Goal: Transaction & Acquisition: Purchase product/service

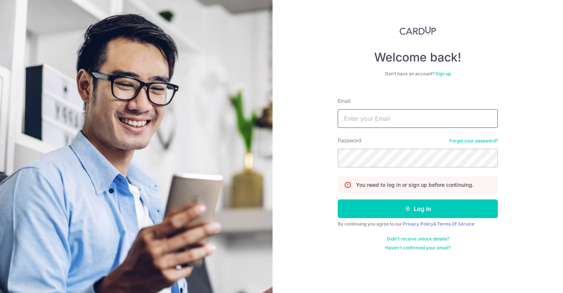
click at [368, 109] on input "Email" at bounding box center [418, 118] width 160 height 19
type input "[EMAIL_ADDRESS][DOMAIN_NAME]"
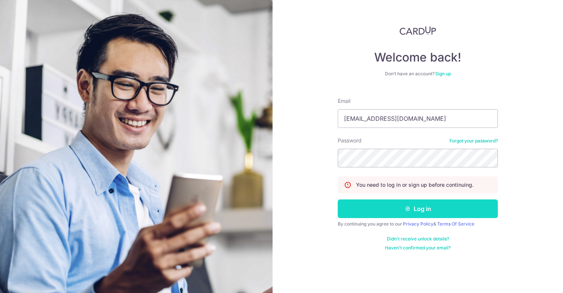
click at [386, 211] on button "Log in" at bounding box center [418, 208] width 160 height 19
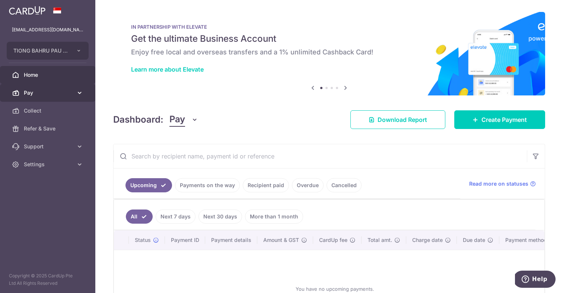
click at [50, 92] on span "Pay" at bounding box center [48, 92] width 49 height 7
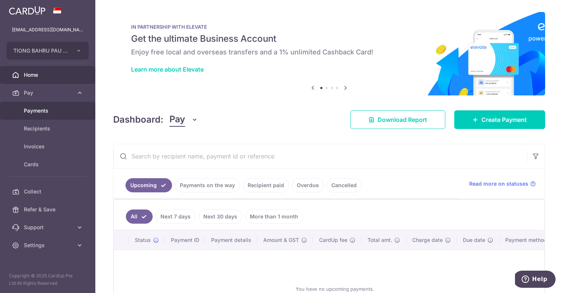
click at [63, 108] on span "Payments" at bounding box center [48, 110] width 49 height 7
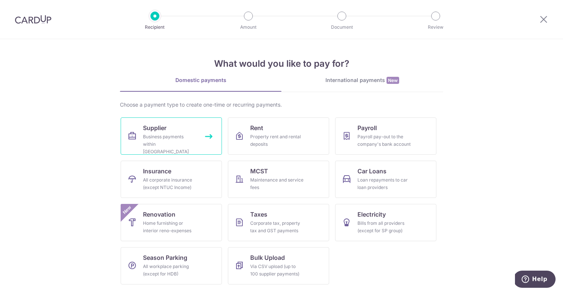
click at [182, 140] on div "Business payments within Singapore" at bounding box center [170, 144] width 54 height 22
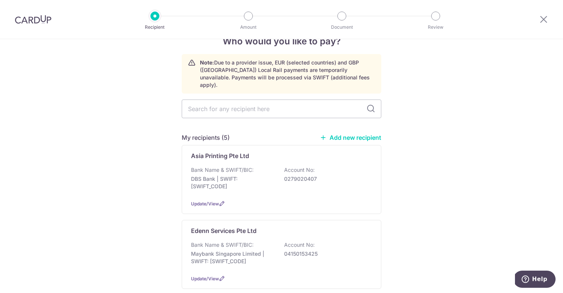
scroll to position [130, 0]
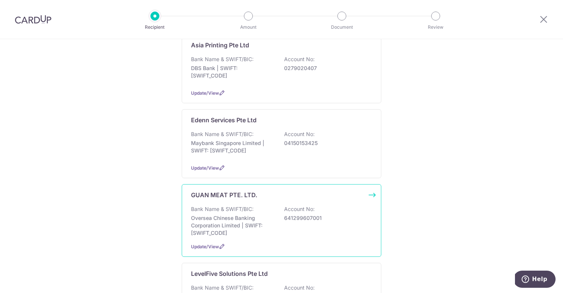
click at [255, 206] on div "Bank Name & SWIFT/BIC: Oversea Chinese Banking Corporation Limited | SWIFT: OCB…" at bounding box center [281, 220] width 181 height 31
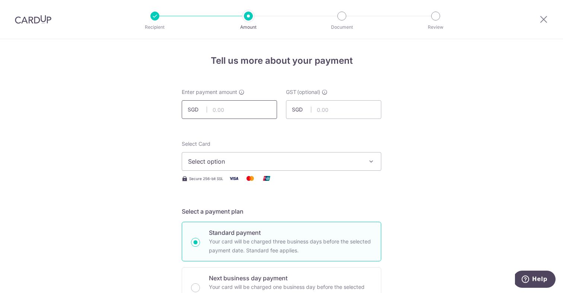
click at [244, 111] on input "text" at bounding box center [229, 109] width 95 height 19
type input "70,000.00"
click at [337, 157] on span "Select option" at bounding box center [275, 161] width 174 height 9
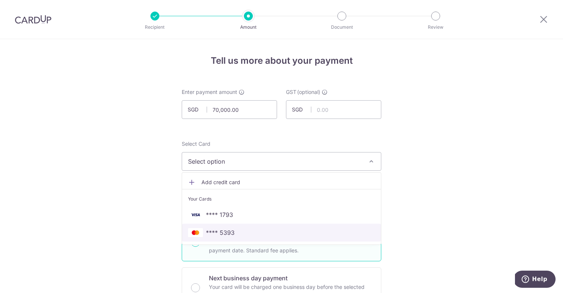
click at [278, 229] on span "**** 5393" at bounding box center [281, 232] width 187 height 9
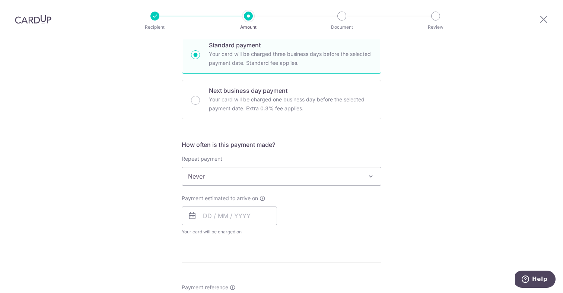
scroll to position [210, 0]
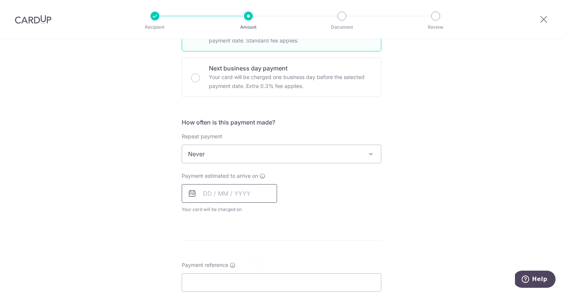
click at [210, 194] on input "text" at bounding box center [229, 193] width 95 height 19
click at [257, 260] on link "9" at bounding box center [257, 261] width 12 height 12
type input "09/10/2025"
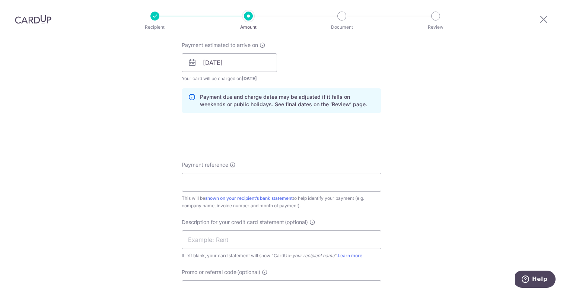
scroll to position [373, 0]
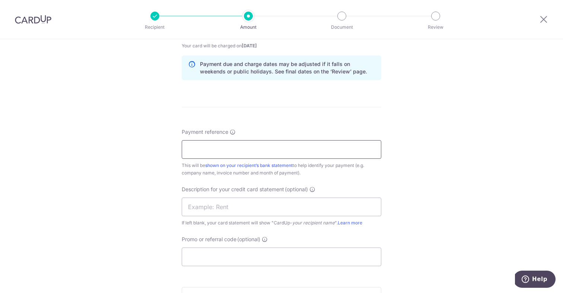
click at [245, 144] on input "Payment reference" at bounding box center [282, 149] width 200 height 19
click at [244, 152] on input "Guan Meat Pte Ltd Aug Invoice TBP" at bounding box center [282, 149] width 200 height 19
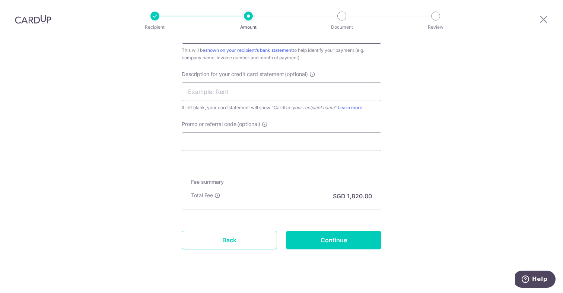
scroll to position [500, 0]
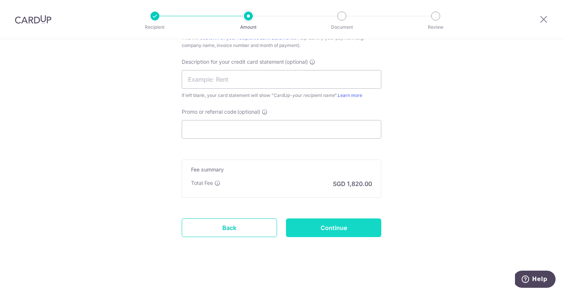
type input "Guan Meat Pte Ltd SEPT Invoice TBP"
click at [308, 227] on input "Continue" at bounding box center [333, 227] width 95 height 19
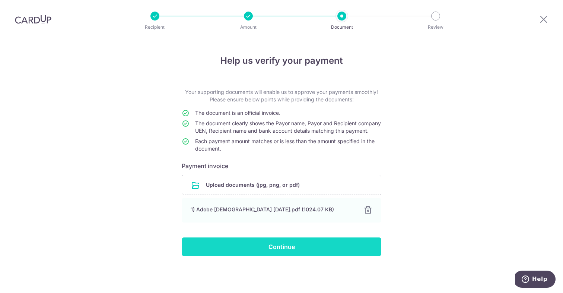
click at [299, 256] on input "Continue" at bounding box center [282, 246] width 200 height 19
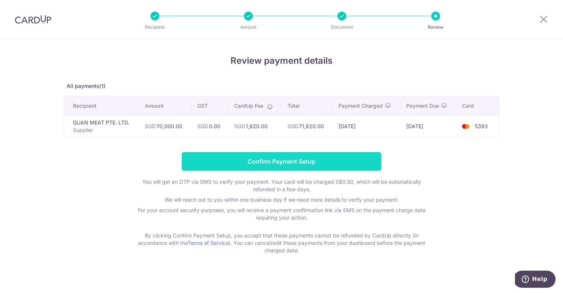
click at [244, 162] on input "Confirm Payment Setup" at bounding box center [282, 161] width 200 height 19
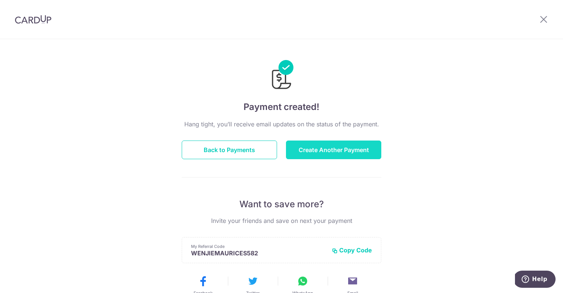
click at [306, 149] on button "Create Another Payment" at bounding box center [333, 149] width 95 height 19
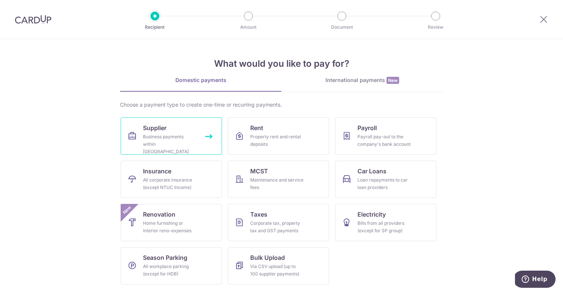
click at [174, 129] on link "Supplier Business payments within [GEOGRAPHIC_DATA]" at bounding box center [171, 135] width 101 height 37
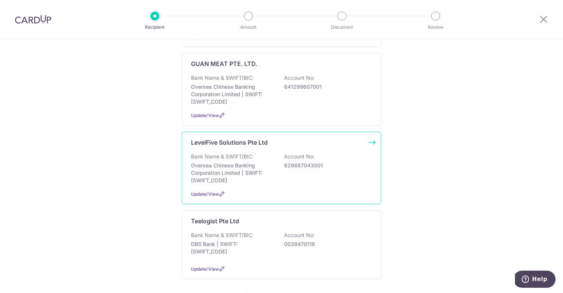
scroll to position [121, 0]
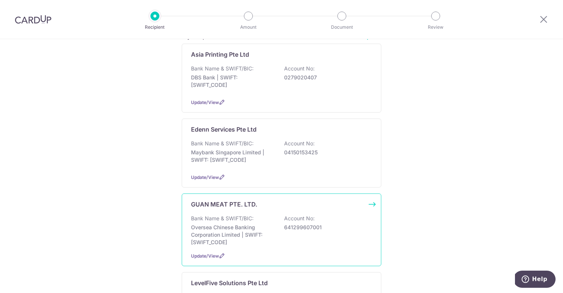
click at [222, 214] on p "Bank Name & SWIFT/BIC:" at bounding box center [222, 217] width 63 height 7
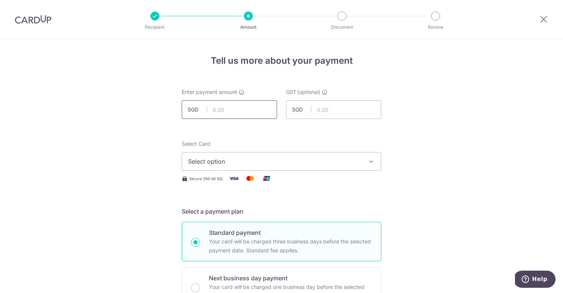
click at [222, 112] on input "text" at bounding box center [229, 109] width 95 height 19
type input "15,276.76"
click at [228, 151] on div "Select Card Select option Add credit card Your Cards **** 1793 **** 5393" at bounding box center [282, 155] width 200 height 31
click at [227, 162] on span "Select option" at bounding box center [275, 161] width 174 height 9
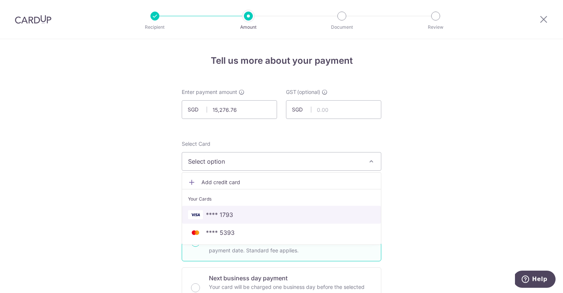
click at [226, 213] on span "**** 1793" at bounding box center [219, 214] width 27 height 9
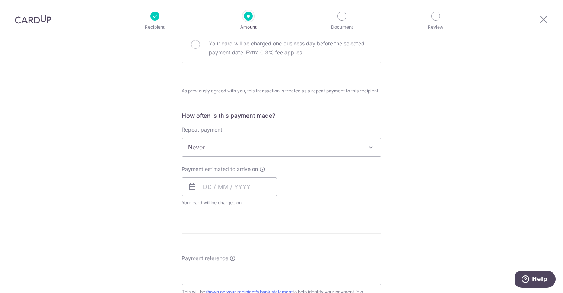
scroll to position [253, 0]
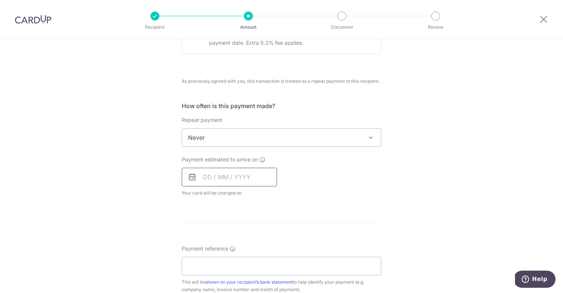
click at [205, 174] on input "text" at bounding box center [229, 177] width 95 height 19
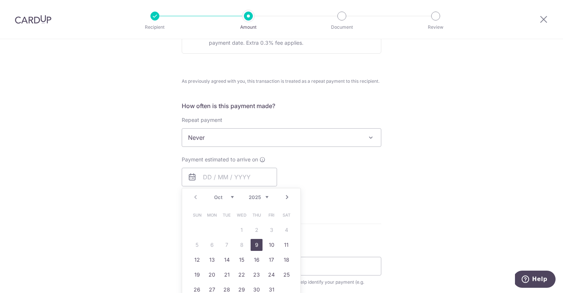
click at [255, 244] on link "9" at bounding box center [257, 245] width 12 height 12
type input "09/10/2025"
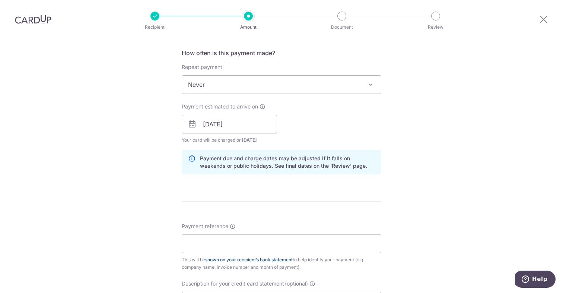
scroll to position [355, 0]
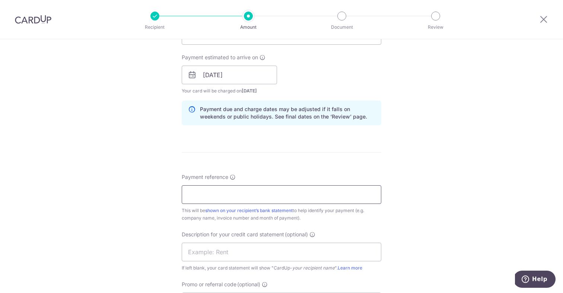
click at [260, 199] on input "Payment reference" at bounding box center [282, 194] width 200 height 19
click at [244, 191] on input "Guan Meat Pte Ltd Aug Invoice TBP" at bounding box center [282, 194] width 200 height 19
type input "Guan Meat Pte Ltd SEPT Invoice TBP"
drag, startPoint x: 405, startPoint y: 211, endPoint x: 401, endPoint y: 211, distance: 4.1
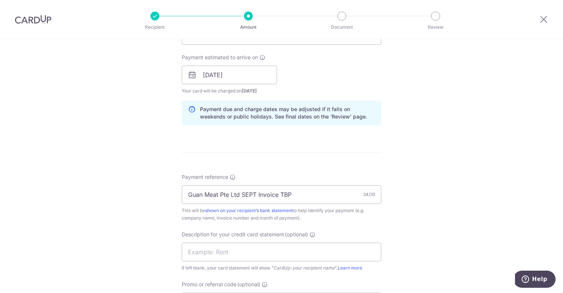
click at [404, 211] on div "Tell us more about your payment Enter payment amount SGD 15,276.76 15276.76 GST…" at bounding box center [281, 74] width 563 height 781
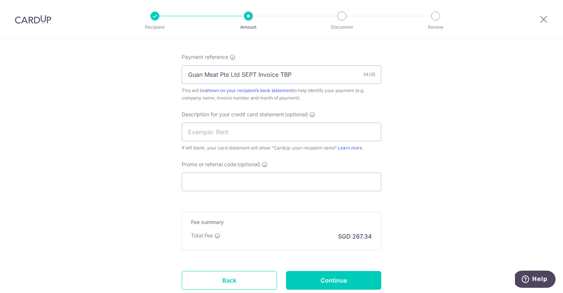
scroll to position [525, 0]
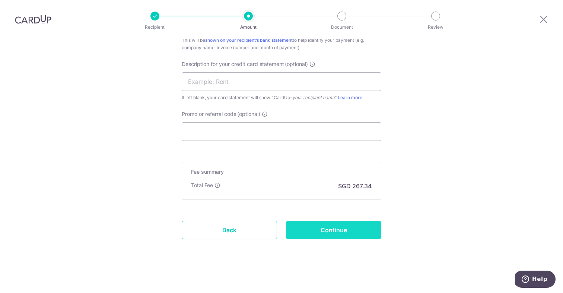
click at [347, 227] on input "Continue" at bounding box center [333, 229] width 95 height 19
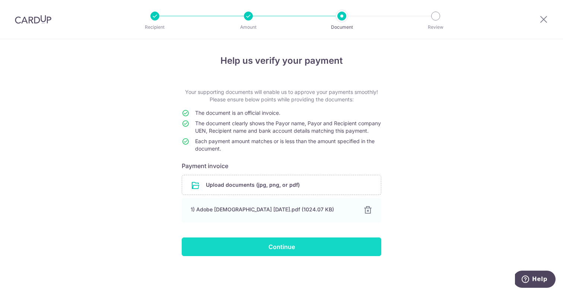
click at [253, 255] on input "Continue" at bounding box center [282, 246] width 200 height 19
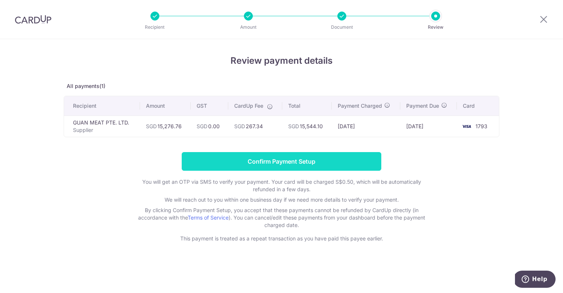
click at [214, 164] on input "Confirm Payment Setup" at bounding box center [282, 161] width 200 height 19
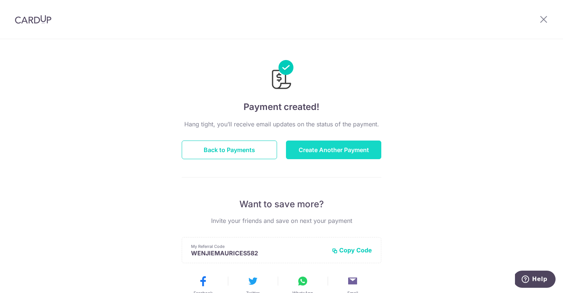
click at [306, 146] on button "Create Another Payment" at bounding box center [333, 149] width 95 height 19
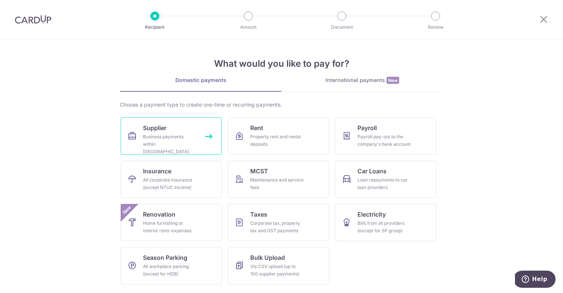
click at [146, 146] on div "Business payments within Singapore" at bounding box center [170, 144] width 54 height 22
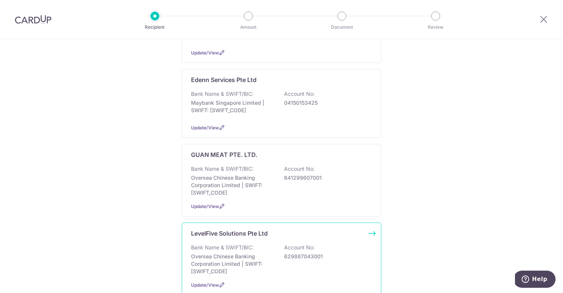
scroll to position [221, 0]
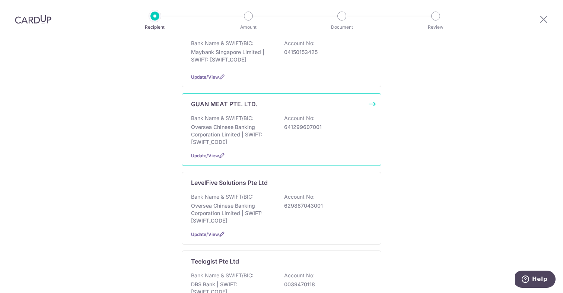
click at [220, 143] on div "GUAN MEAT PTE. LTD. Bank Name & SWIFT/BIC: Oversea Chinese Banking Corporation …" at bounding box center [282, 129] width 200 height 73
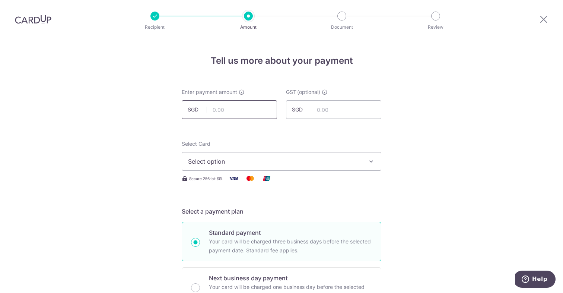
click at [215, 109] on input "text" at bounding box center [229, 109] width 95 height 19
type input "1,351.13"
click at [209, 162] on span "Select option" at bounding box center [275, 161] width 174 height 9
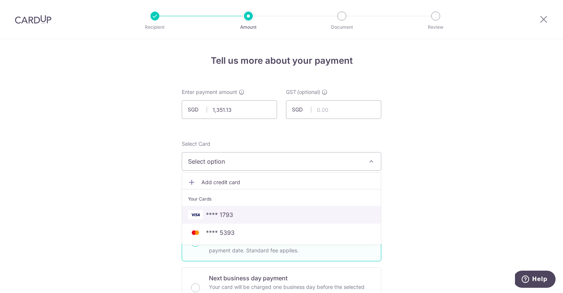
click at [229, 210] on span "**** 1793" at bounding box center [219, 214] width 27 height 9
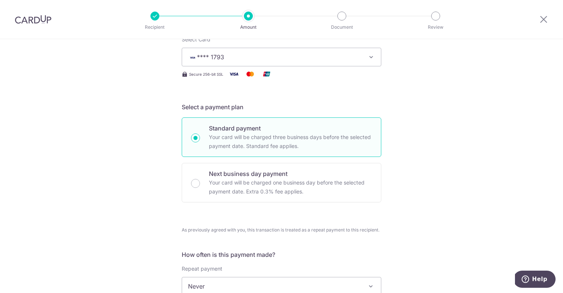
scroll to position [215, 0]
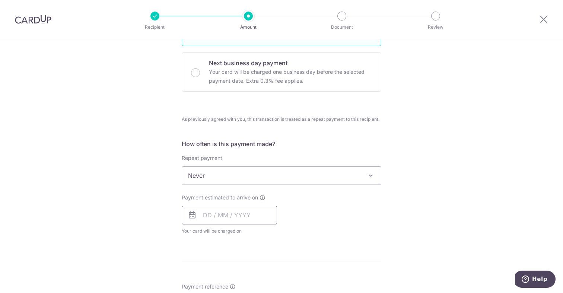
click at [236, 213] on input "text" at bounding box center [229, 215] width 95 height 19
click at [255, 282] on link "9" at bounding box center [257, 283] width 12 height 12
type input "[DATE]"
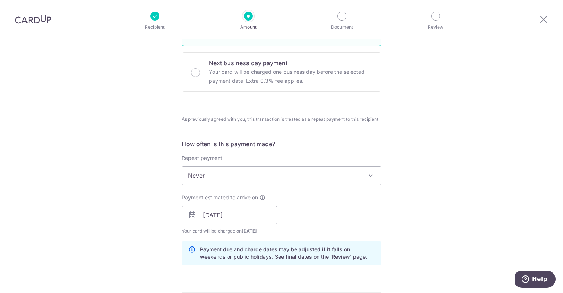
scroll to position [454, 0]
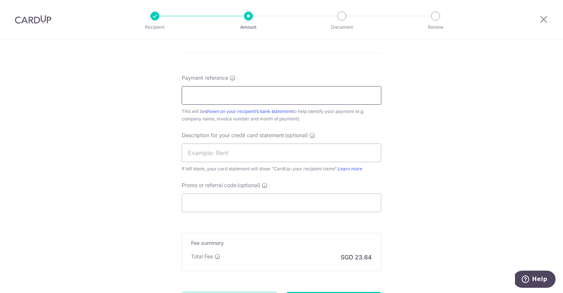
click at [252, 93] on input "Payment reference" at bounding box center [282, 95] width 200 height 19
click at [245, 93] on input "Guan Meat Pte Ltd Aug Invoice TBP" at bounding box center [282, 95] width 200 height 19
click at [284, 93] on input "Guan Meat Pte Ltd SEPT Invoice TBP" at bounding box center [282, 95] width 200 height 19
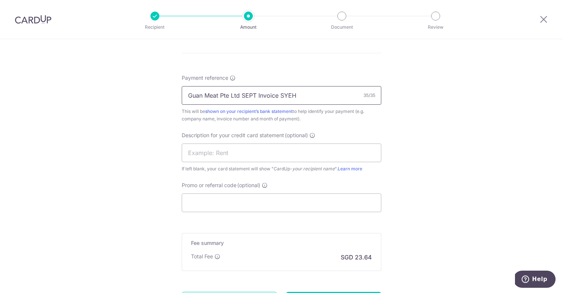
type input "Guan Meat Pte Ltd SEPT Invoice SYEH"
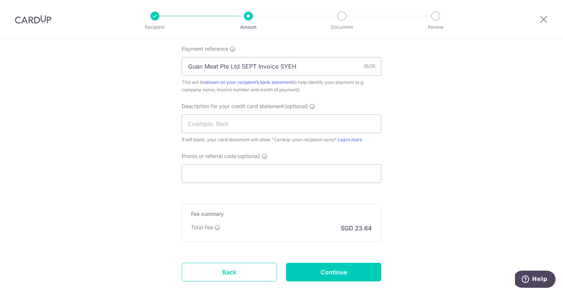
scroll to position [488, 0]
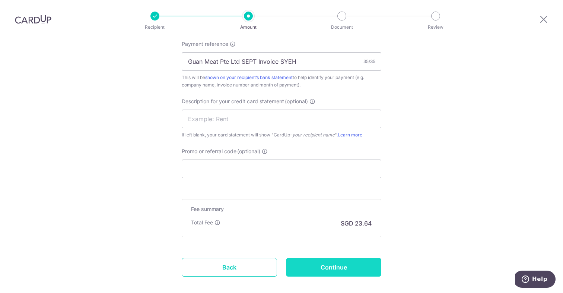
click at [354, 266] on input "Continue" at bounding box center [333, 267] width 95 height 19
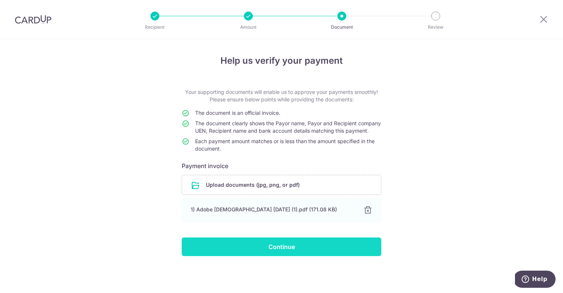
click at [207, 256] on input "Continue" at bounding box center [282, 246] width 200 height 19
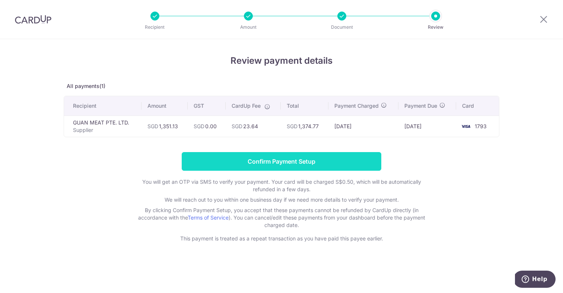
click at [283, 161] on input "Confirm Payment Setup" at bounding box center [282, 161] width 200 height 19
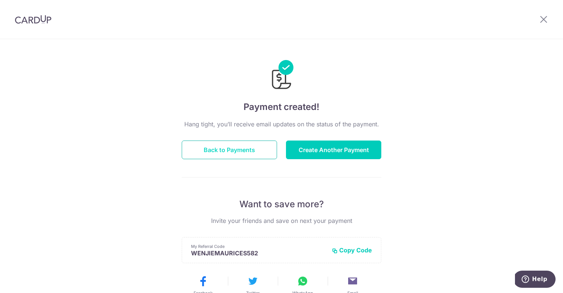
click at [231, 149] on button "Back to Payments" at bounding box center [229, 149] width 95 height 19
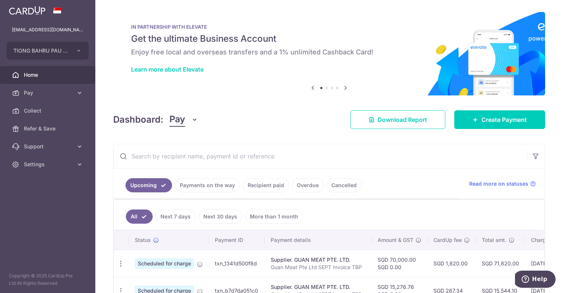
scroll to position [79, 0]
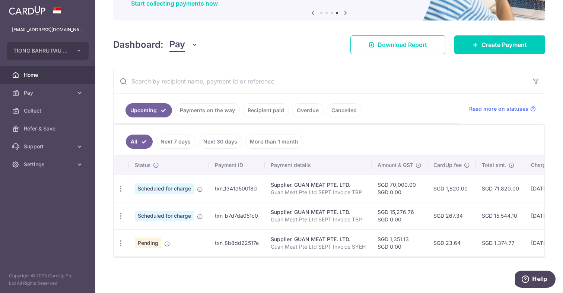
click at [182, 20] on div "× Pause Schedule Pause all future payments in this series Pause just this one p…" at bounding box center [329, 146] width 468 height 293
